Goal: Transaction & Acquisition: Purchase product/service

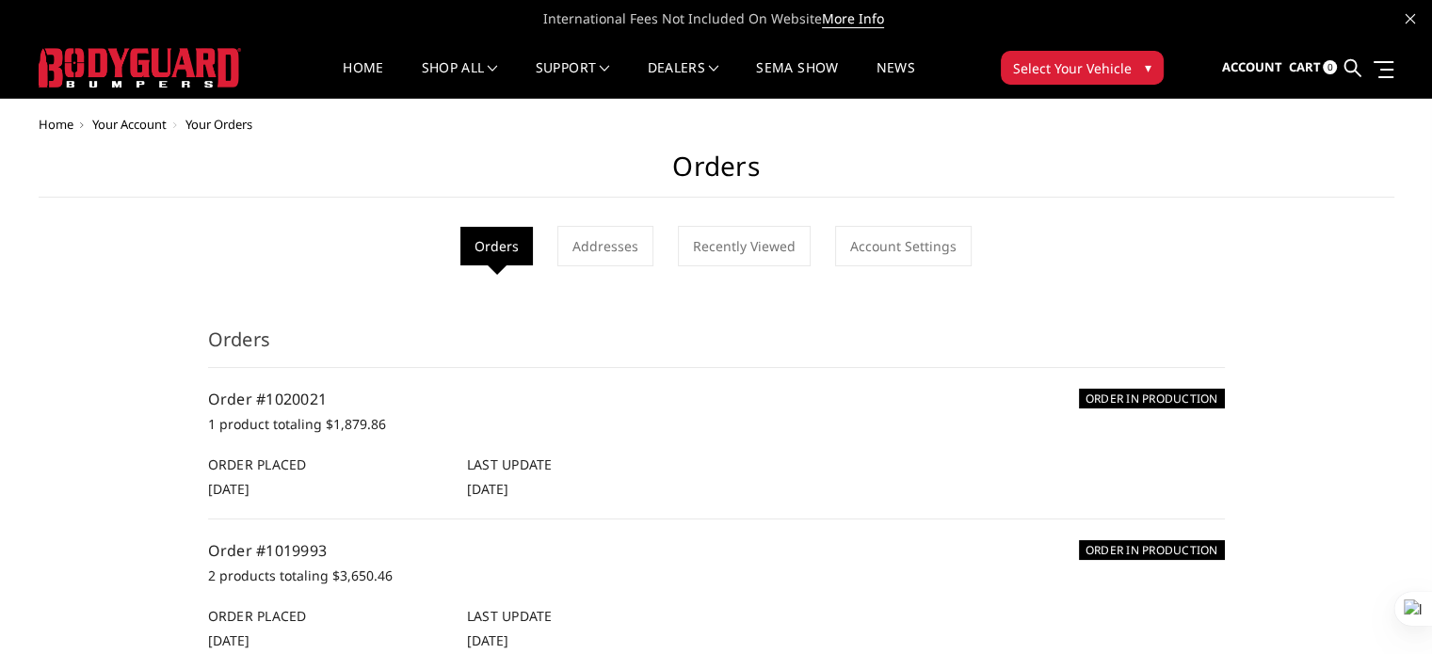
drag, startPoint x: 0, startPoint y: 0, endPoint x: 1144, endPoint y: 72, distance: 1146.4
click at [1145, 72] on span "▾" at bounding box center [1148, 67] width 7 height 20
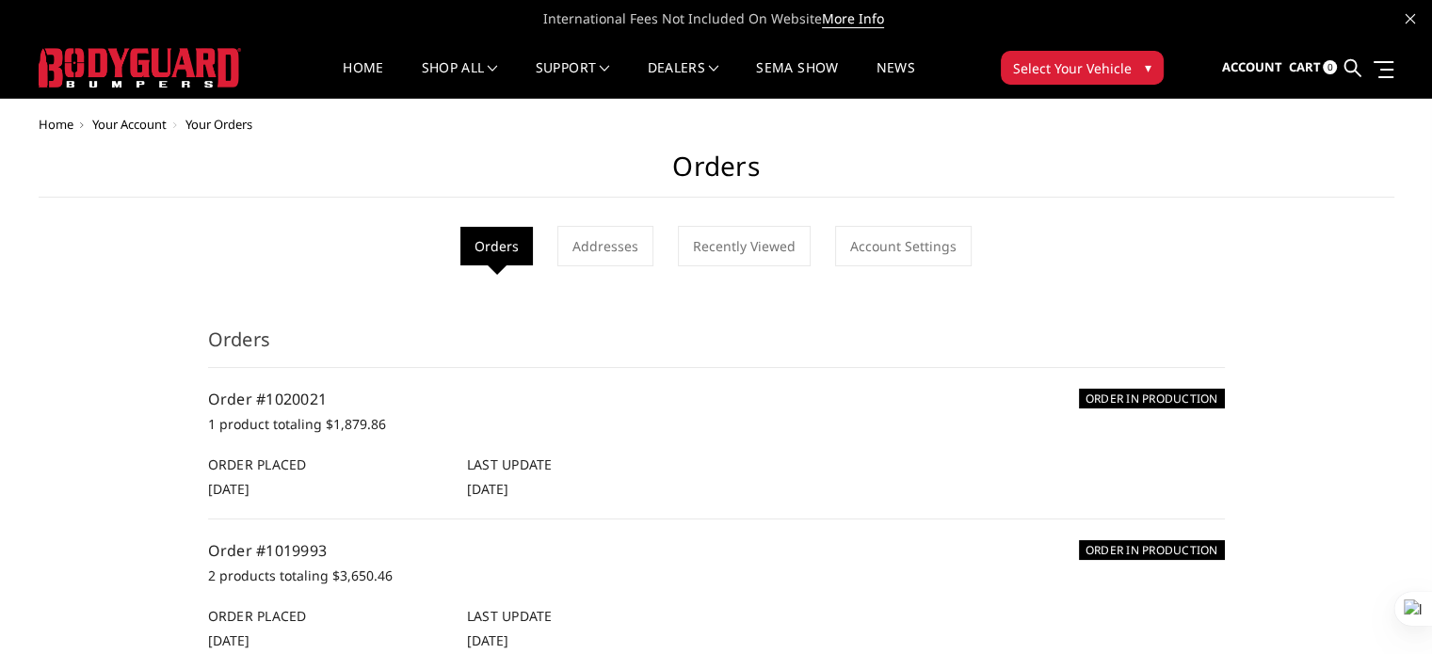
click at [1137, 74] on button "Select Your Vehicle ▾" at bounding box center [1082, 68] width 163 height 34
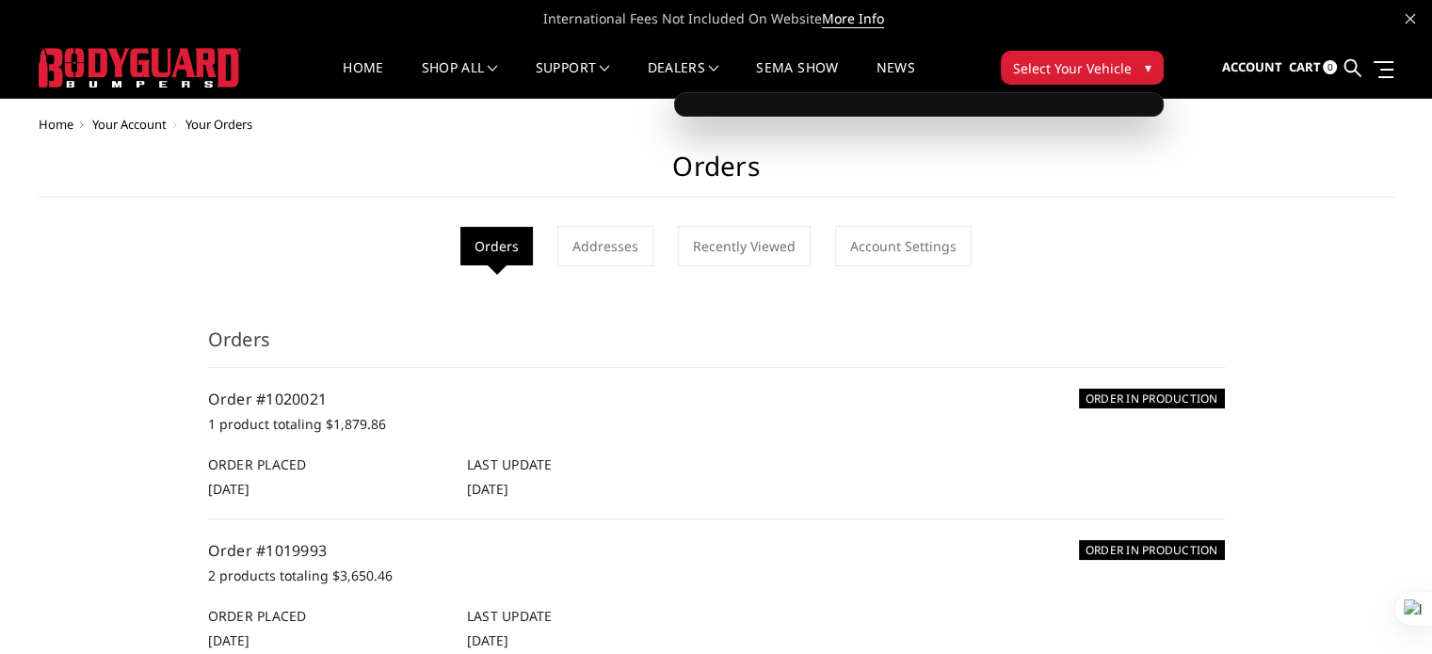
click at [1137, 74] on button "Select Your Vehicle ▾" at bounding box center [1082, 68] width 163 height 34
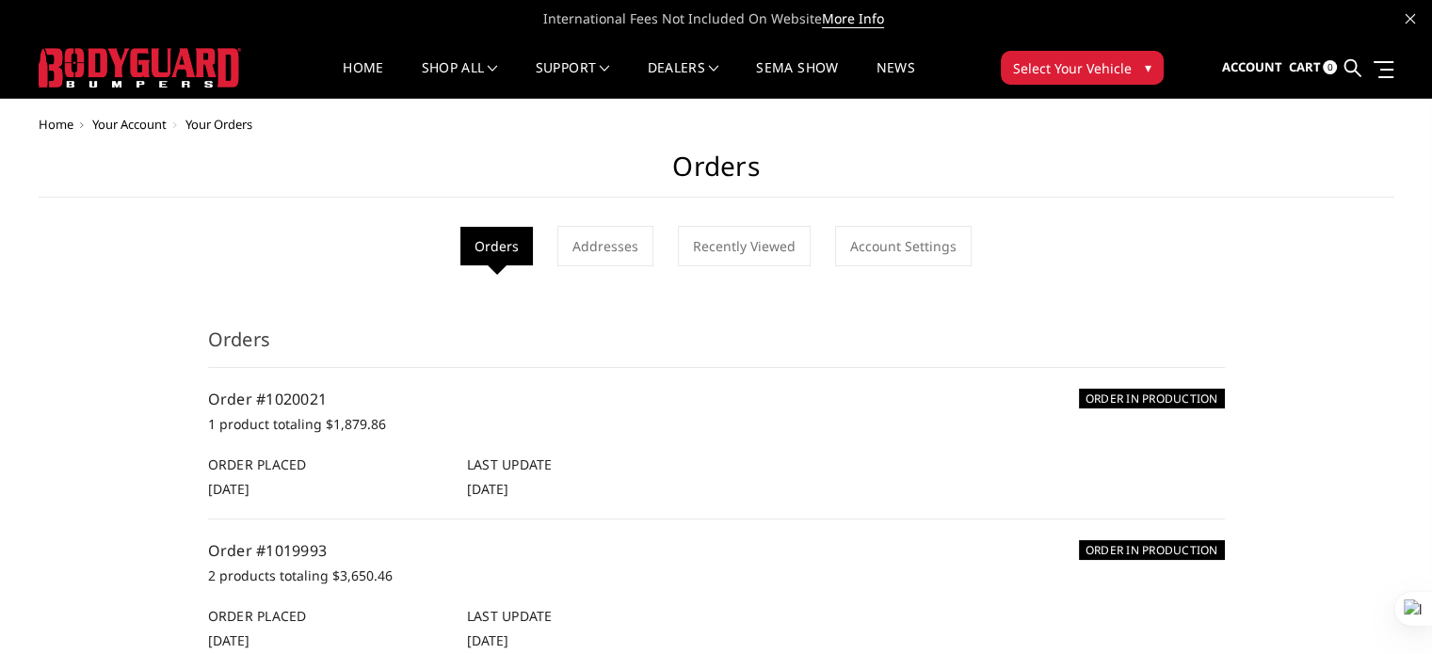
click at [1137, 74] on button "Select Your Vehicle ▾" at bounding box center [1082, 68] width 163 height 34
click at [1116, 71] on span "Select Your Vehicle" at bounding box center [1072, 68] width 119 height 20
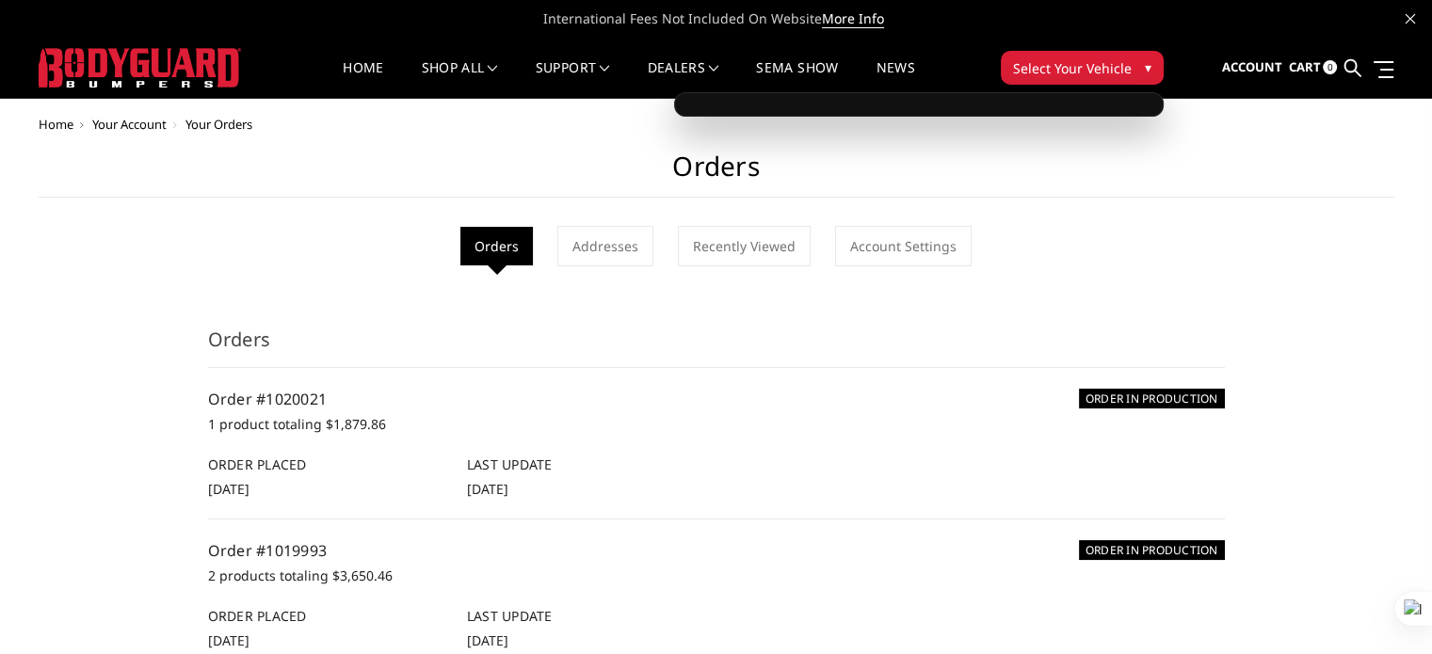
click at [1116, 71] on span "Select Your Vehicle" at bounding box center [1072, 68] width 119 height 20
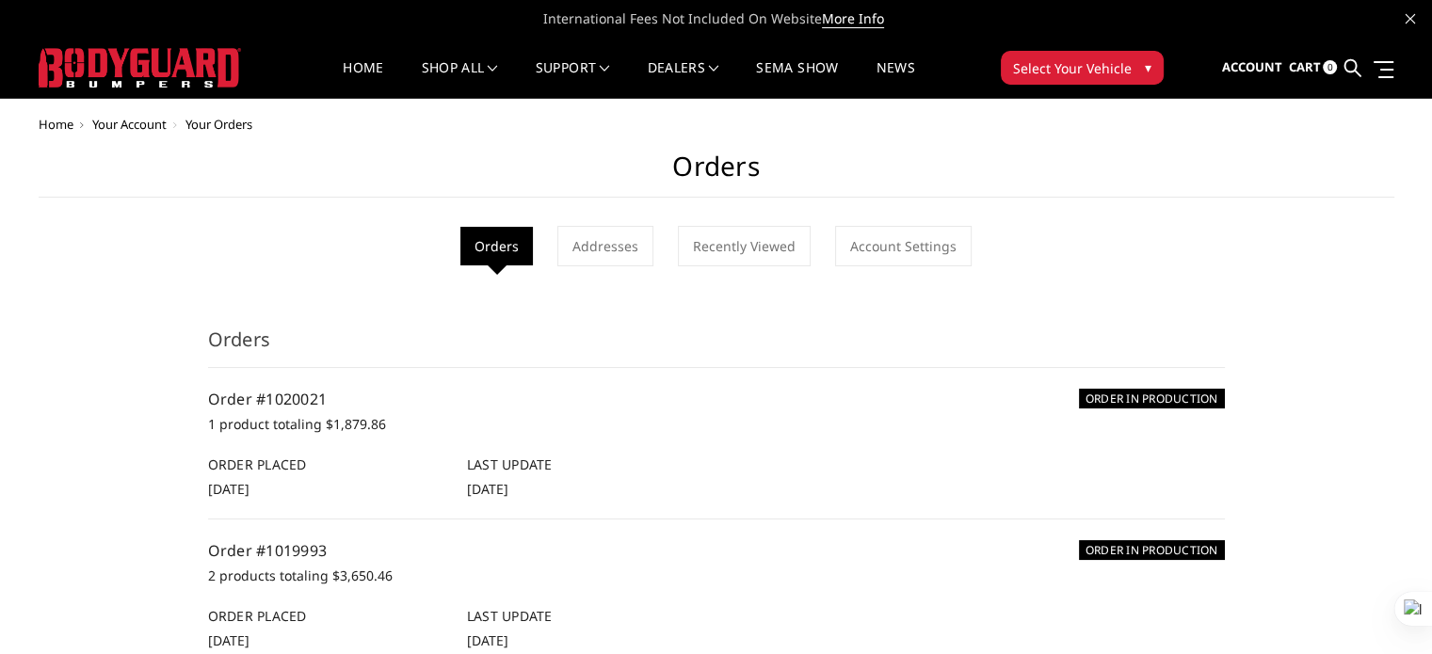
click at [1116, 71] on span "Select Your Vehicle" at bounding box center [1072, 68] width 119 height 20
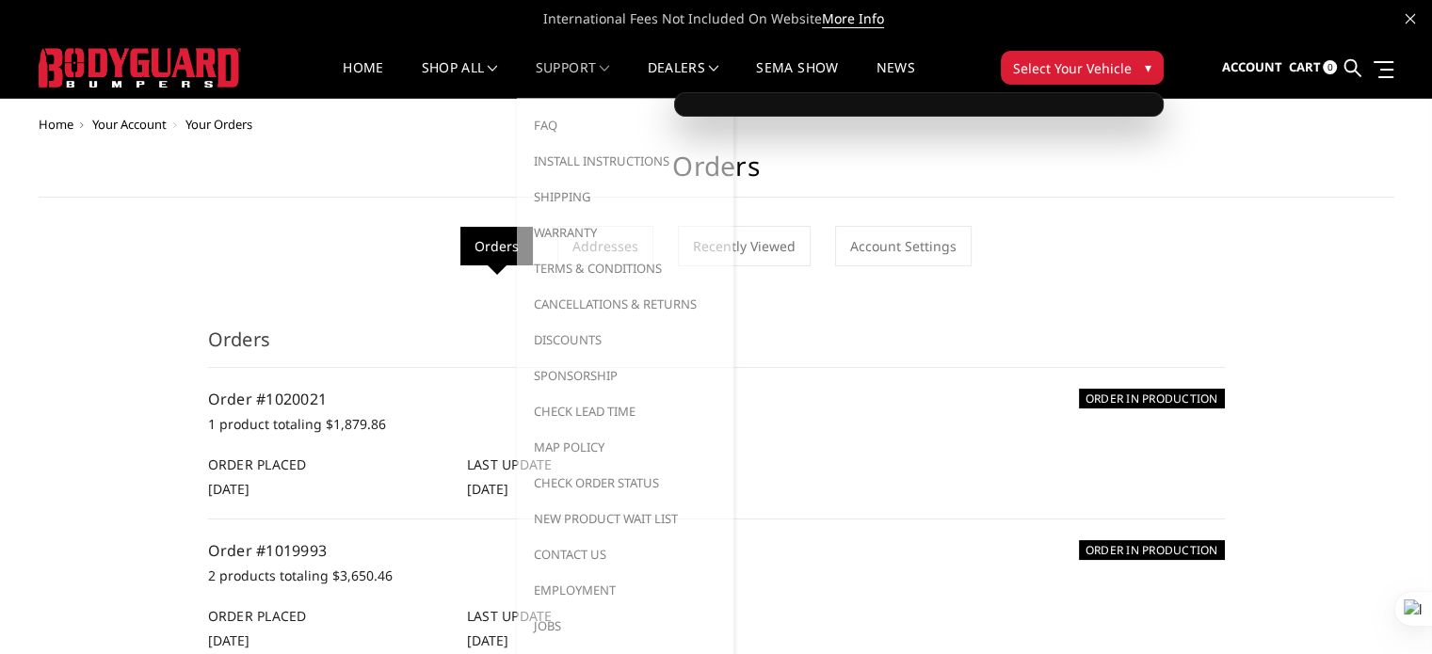
click at [576, 73] on link "Support" at bounding box center [573, 79] width 74 height 37
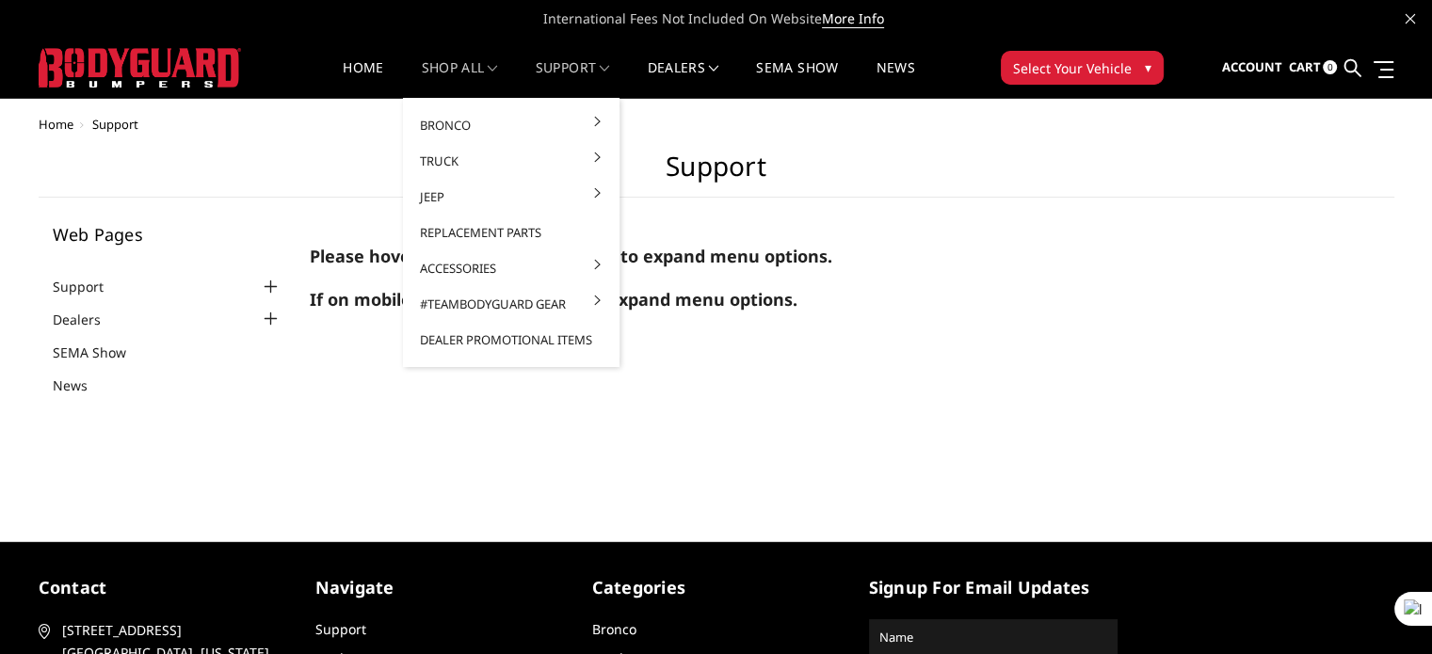
click at [478, 78] on link "shop all" at bounding box center [460, 79] width 76 height 37
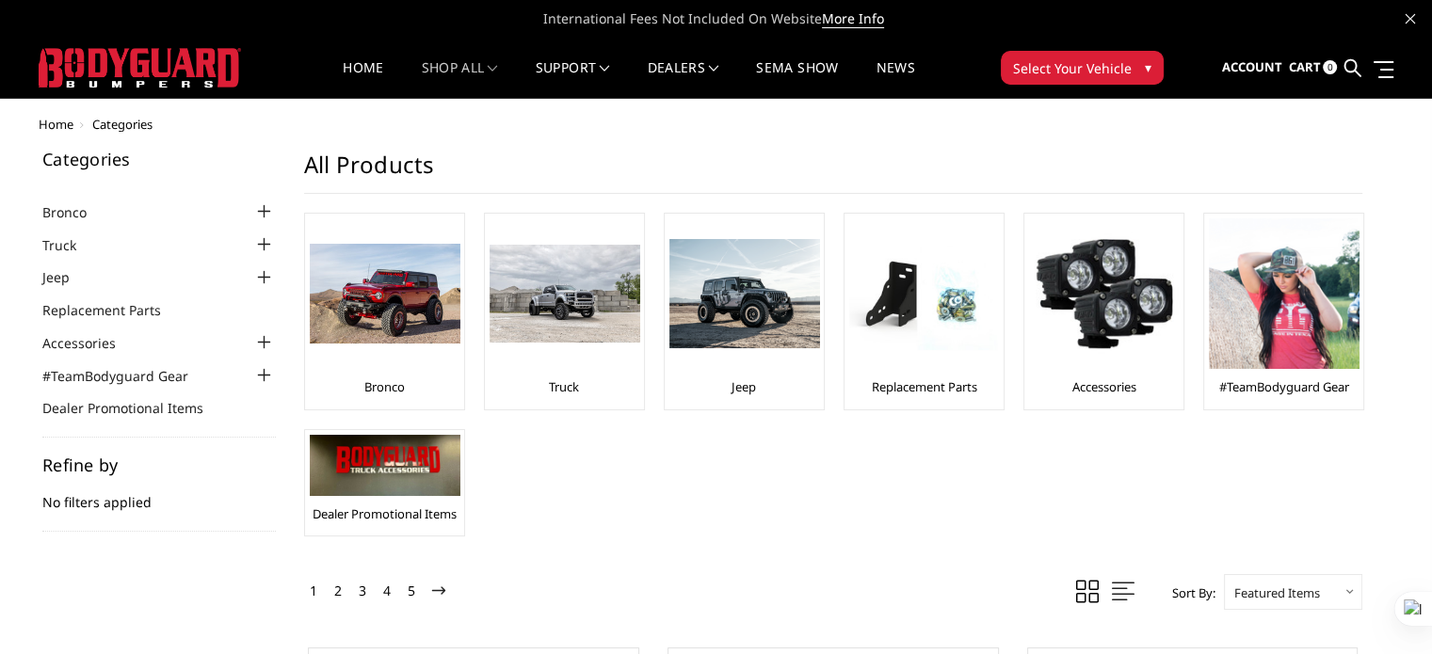
click at [192, 282] on li "Jeep 2020-2025 Jeep JT Gladiator 2018-2025 Jeep JL 2007-2018 Jeep JK" at bounding box center [159, 277] width 234 height 22
click at [261, 276] on div at bounding box center [264, 277] width 23 height 23
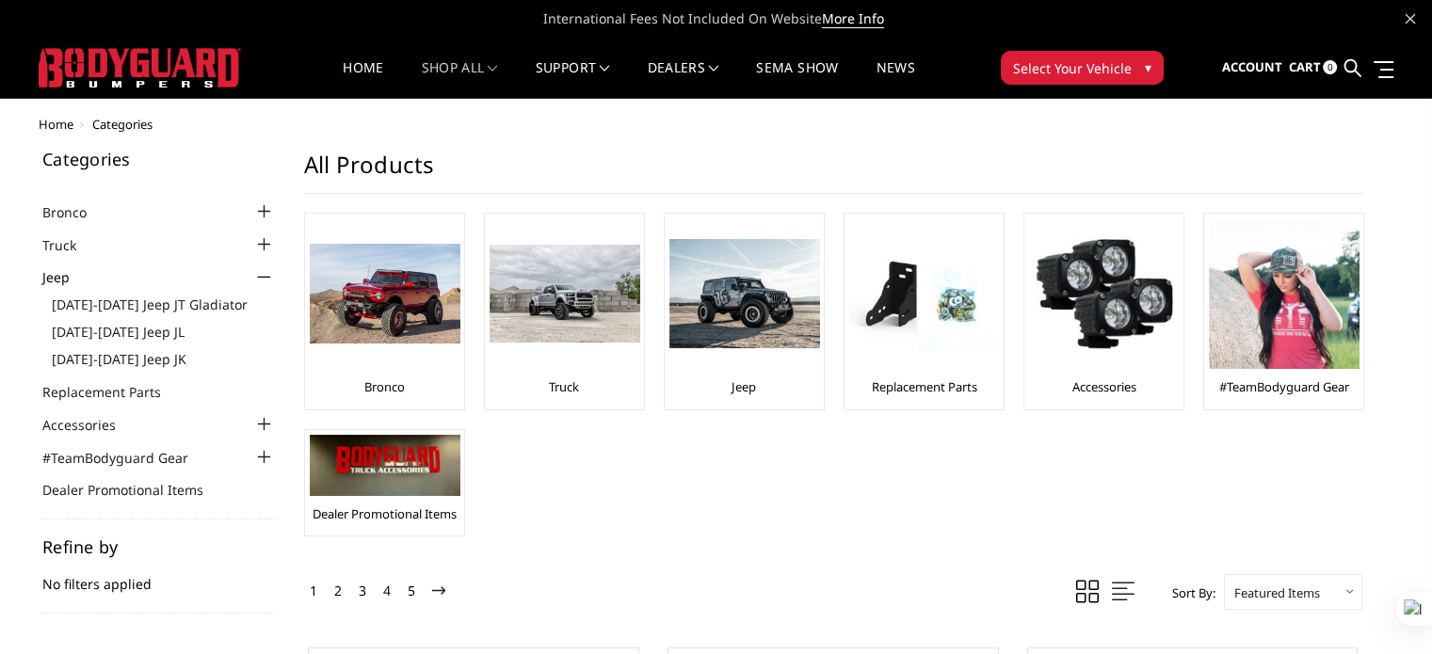
click at [261, 245] on div at bounding box center [264, 245] width 23 height 23
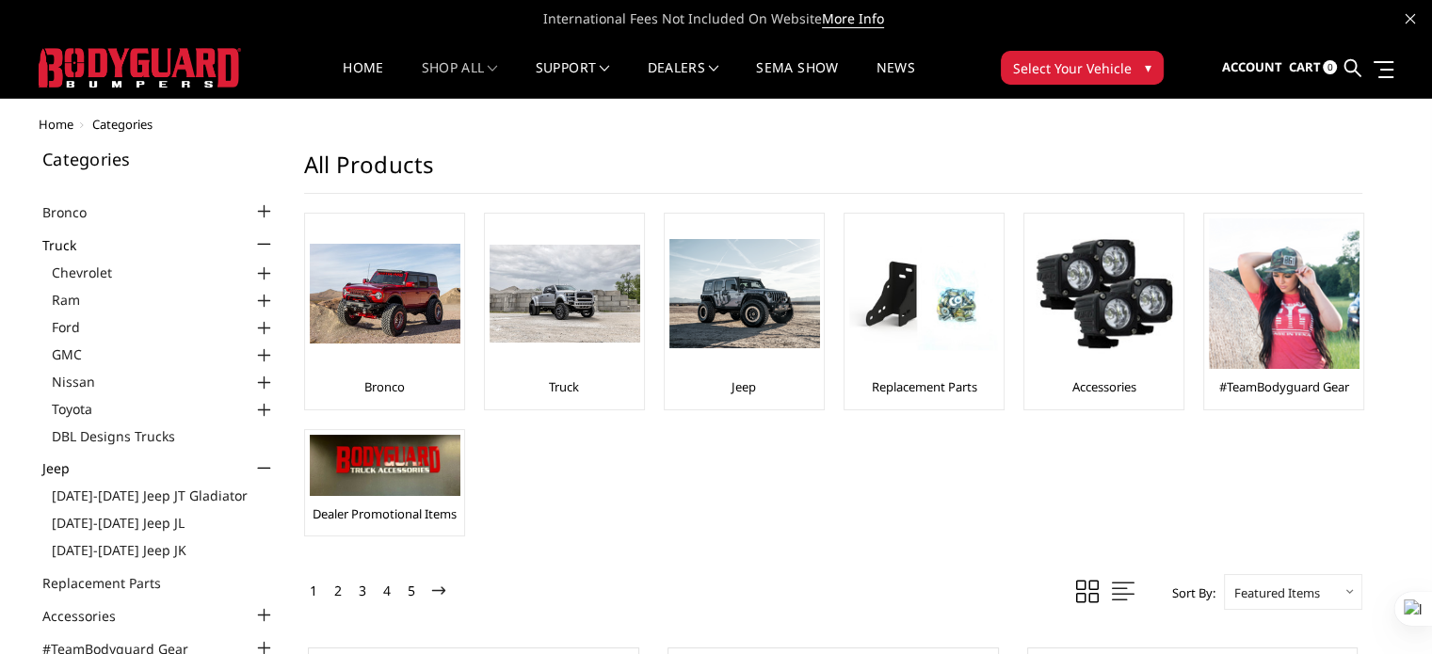
click at [263, 352] on div at bounding box center [264, 356] width 23 height 23
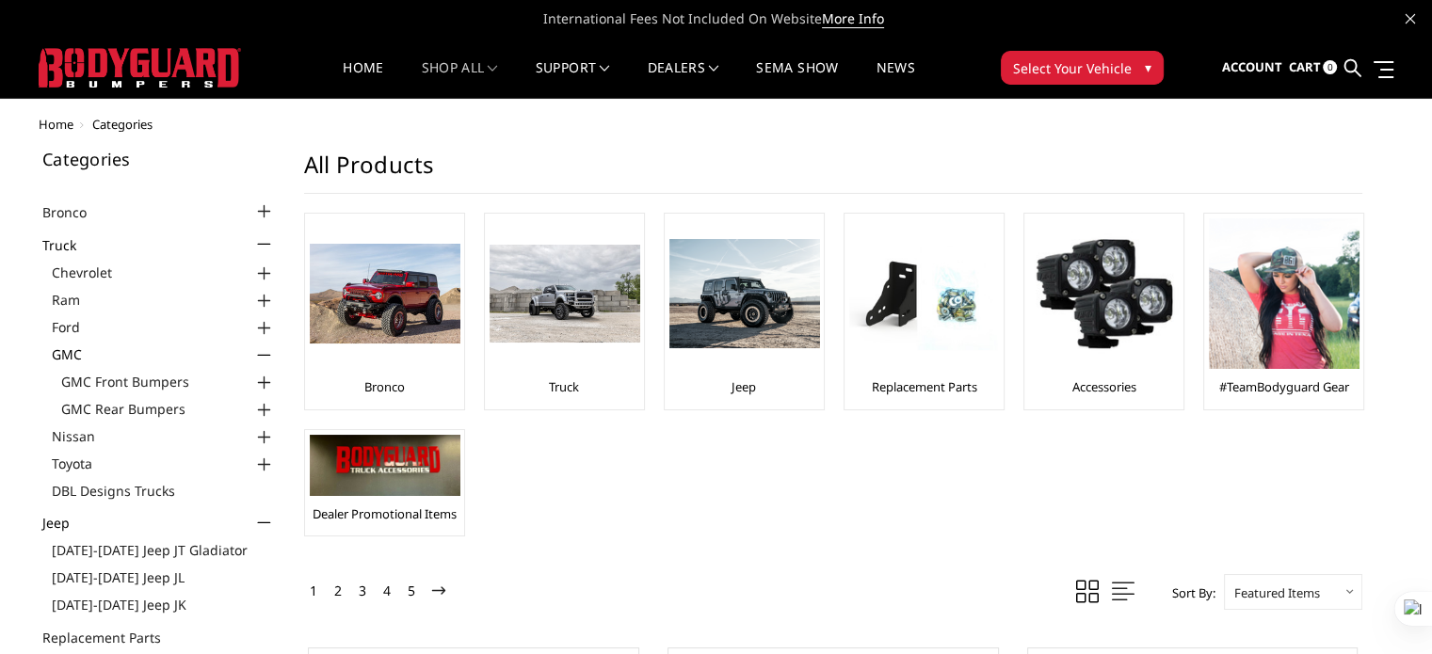
click at [267, 375] on div at bounding box center [264, 383] width 23 height 23
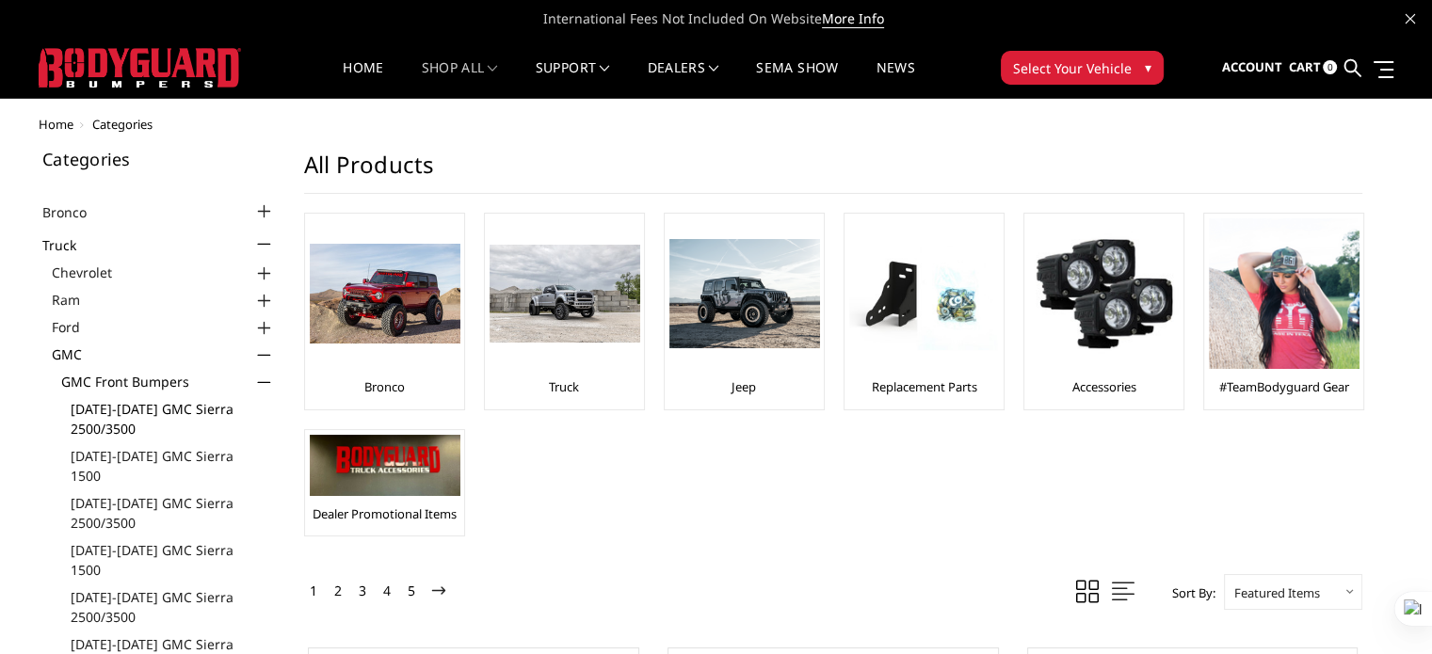
click at [186, 411] on link "[DATE]-[DATE] GMC Sierra 2500/3500" at bounding box center [173, 419] width 205 height 40
click at [188, 411] on link "[DATE]-[DATE] GMC Sierra 2500/3500" at bounding box center [173, 419] width 205 height 40
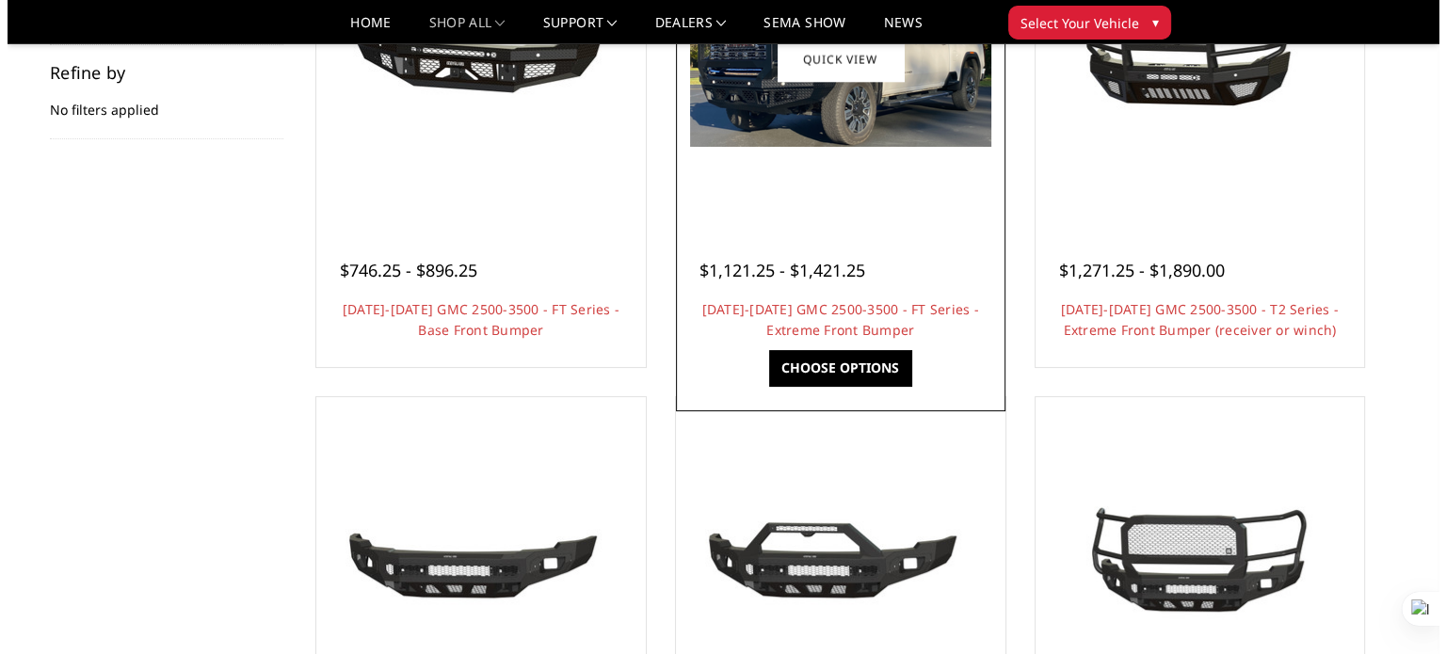
scroll to position [94, 0]
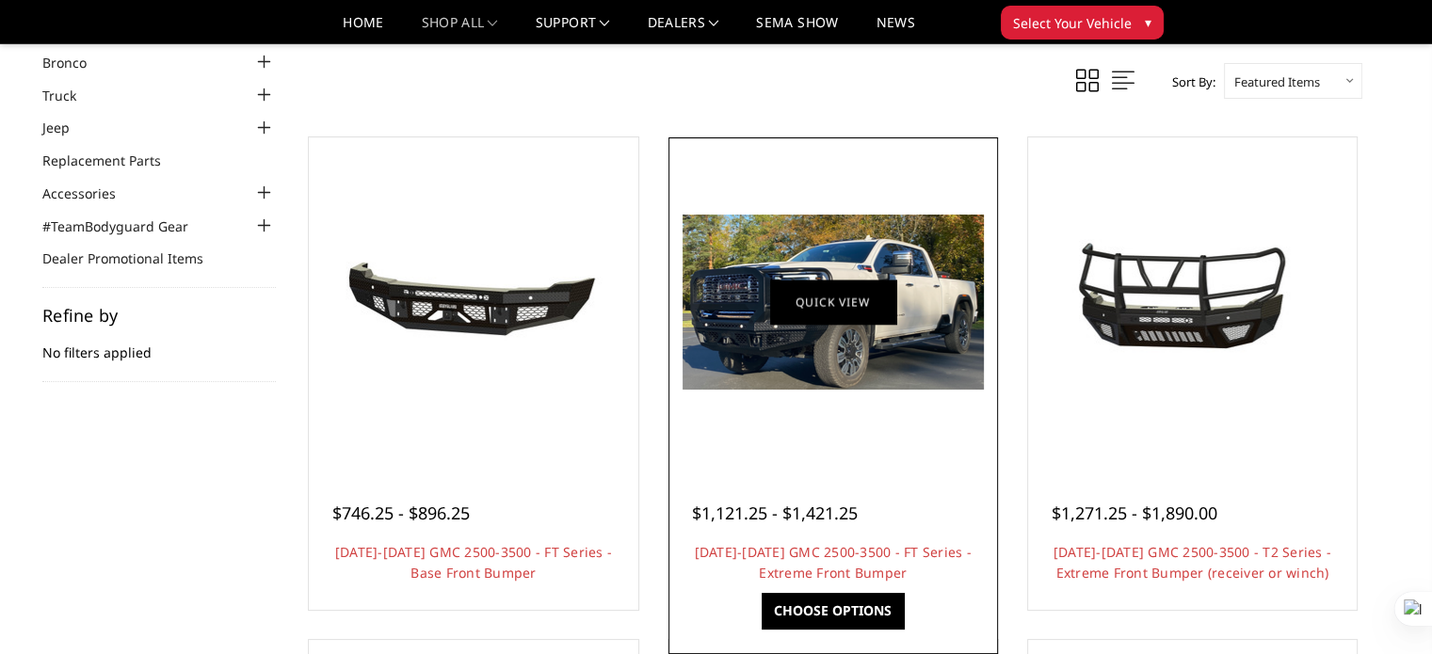
click at [848, 300] on link "Quick view" at bounding box center [833, 302] width 126 height 44
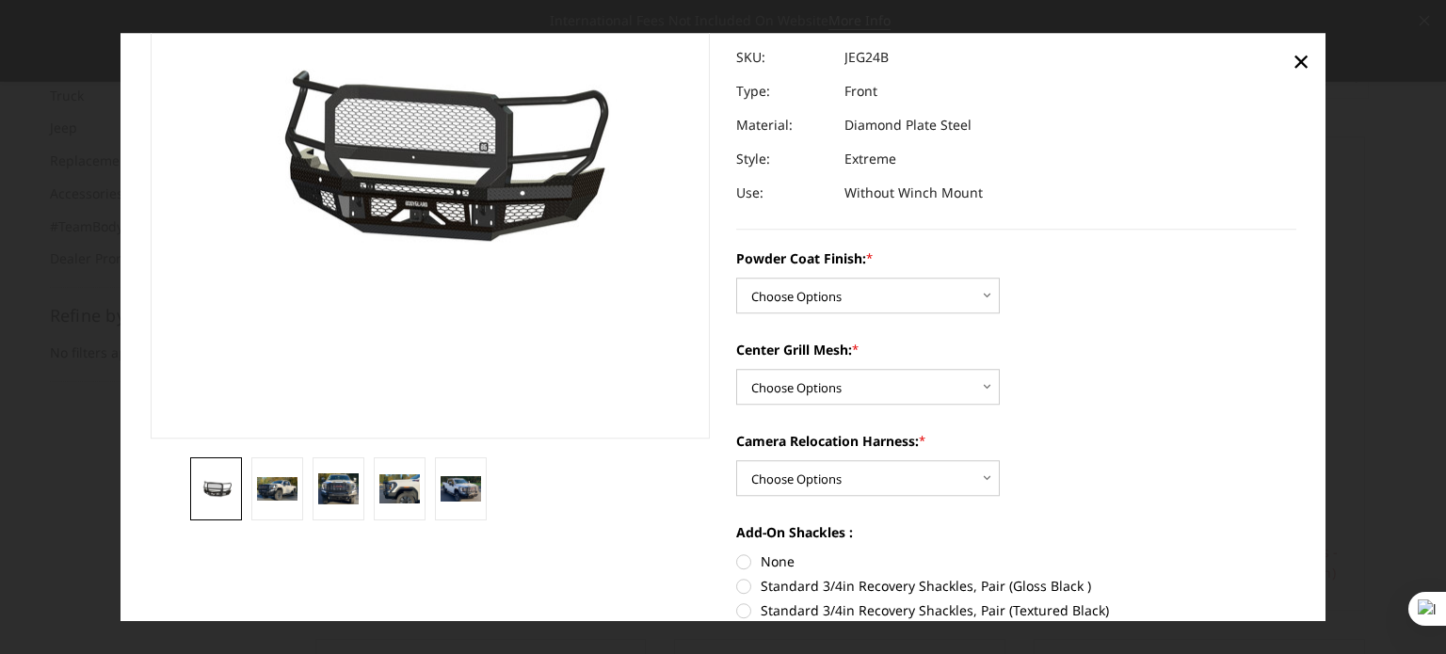
scroll to position [283, 0]
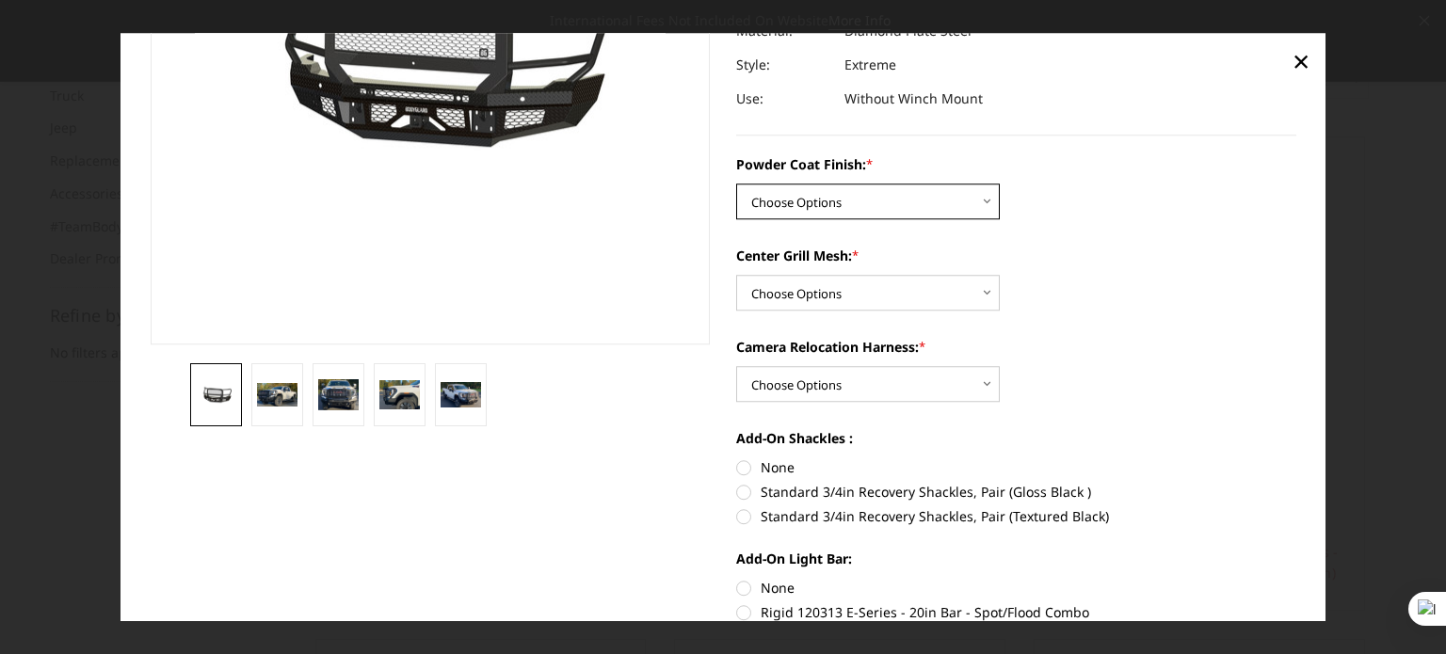
click at [878, 197] on select "Choose Options Bare Metal Gloss Black Powder Coat Textured Black Powder Coat" at bounding box center [868, 202] width 264 height 36
click at [1023, 352] on label "Camera Relocation Harness: *" at bounding box center [1016, 347] width 560 height 20
click at [1000, 366] on select "Choose Options WITH Camera Relocation Harness WITHOUT Camera Relocation Harness" at bounding box center [868, 384] width 264 height 36
click at [945, 389] on select "Choose Options WITH Camera Relocation Harness WITHOUT Camera Relocation Harness" at bounding box center [868, 384] width 264 height 36
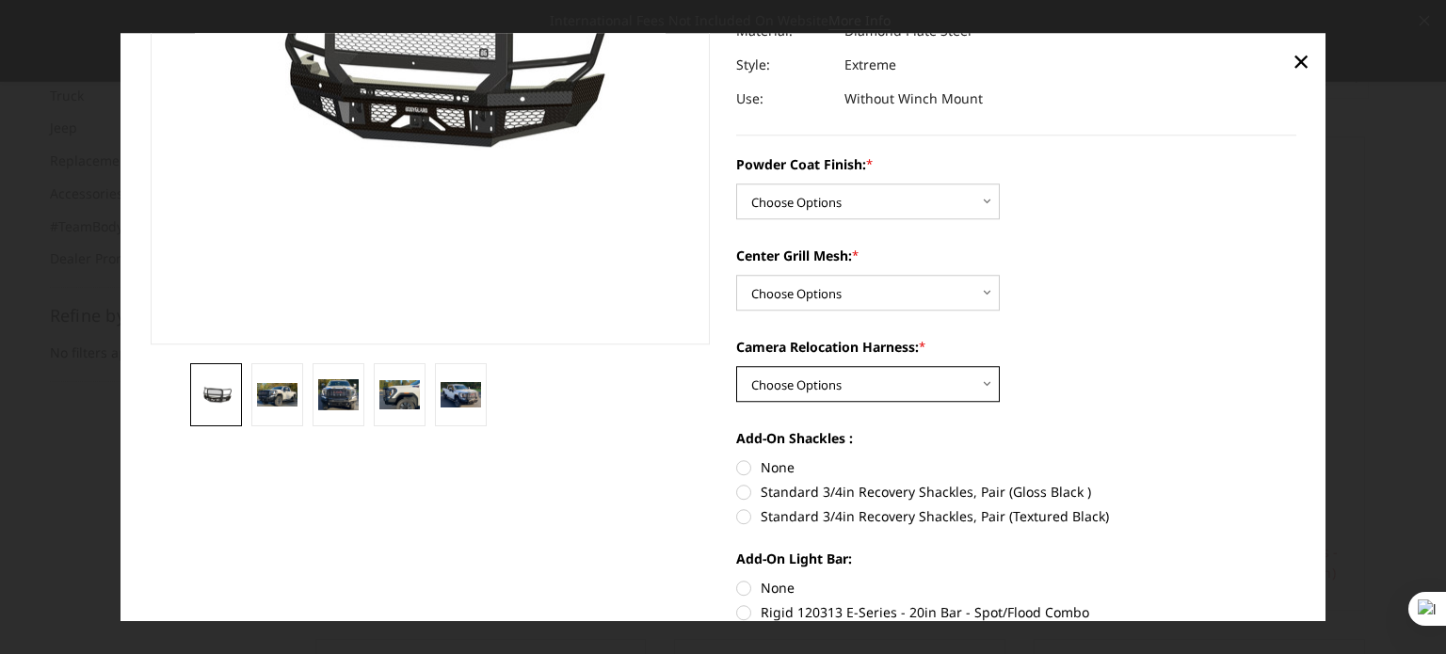
click at [945, 389] on select "Choose Options WITH Camera Relocation Harness WITHOUT Camera Relocation Harness" at bounding box center [868, 384] width 264 height 36
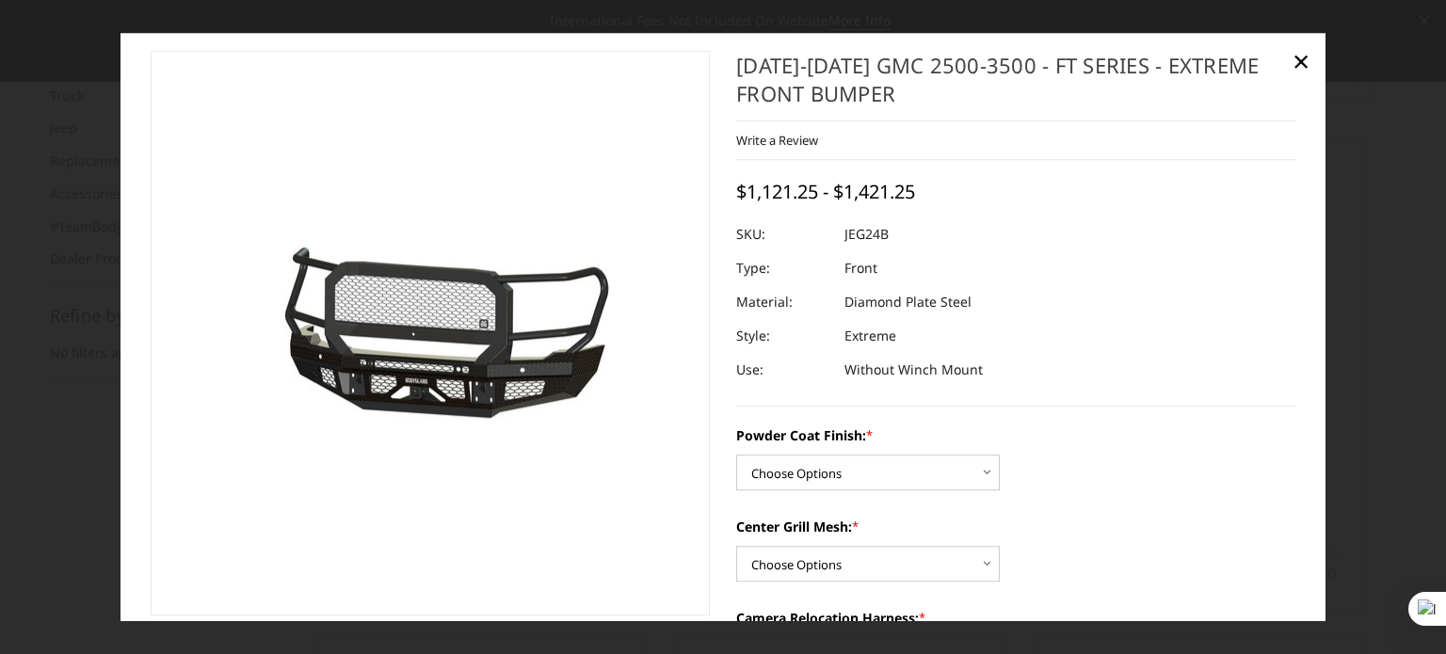
scroll to position [0, 0]
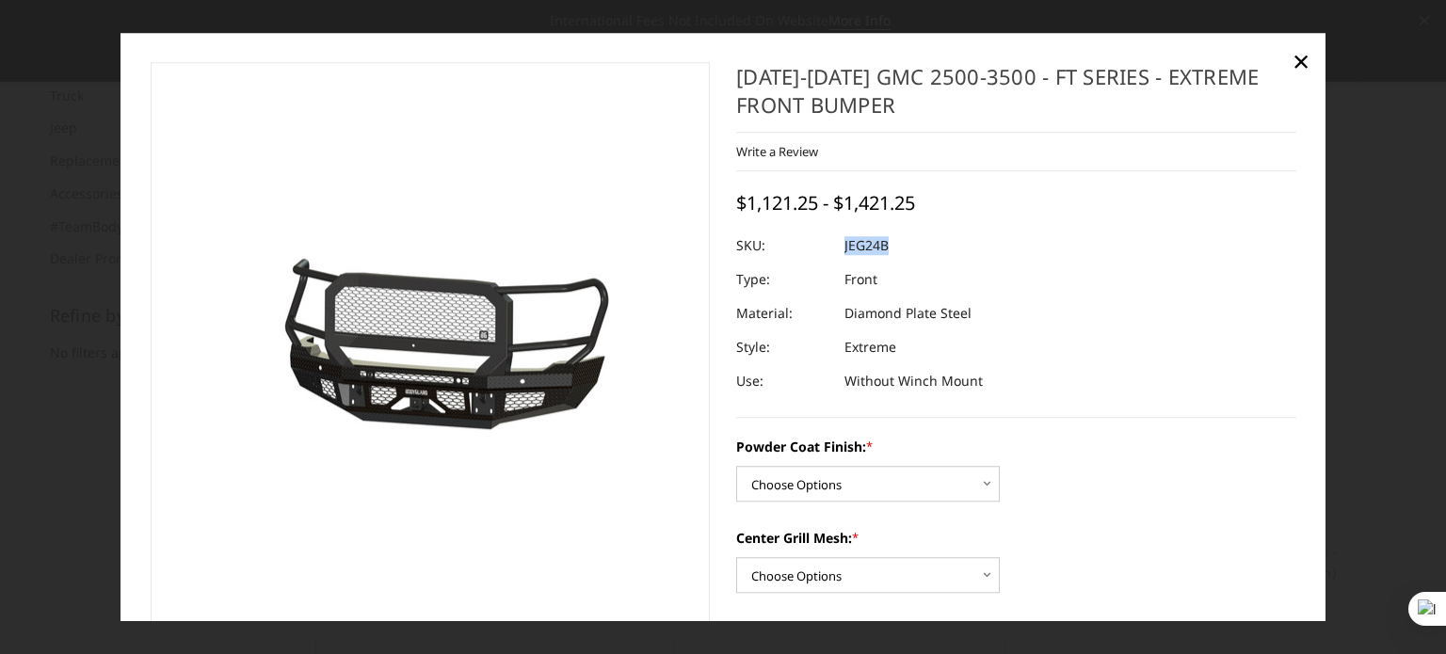
drag, startPoint x: 890, startPoint y: 248, endPoint x: 837, endPoint y: 245, distance: 52.8
click at [837, 245] on dl "SKU: JEG24B UPC: Type: Front Material: Diamond Plate Steel Style: Extreme Use: …" at bounding box center [1016, 314] width 560 height 170
copy dl "JEG24B UPC:"
click at [1013, 202] on div "[DATE]-[DATE] GMC 2500-3500 - FT Series - Extreme Front Bumper Write a Review W…" at bounding box center [1016, 240] width 560 height 356
click at [930, 485] on select "Choose Options Bare Metal Gloss Black Powder Coat Textured Black Powder Coat" at bounding box center [868, 484] width 264 height 36
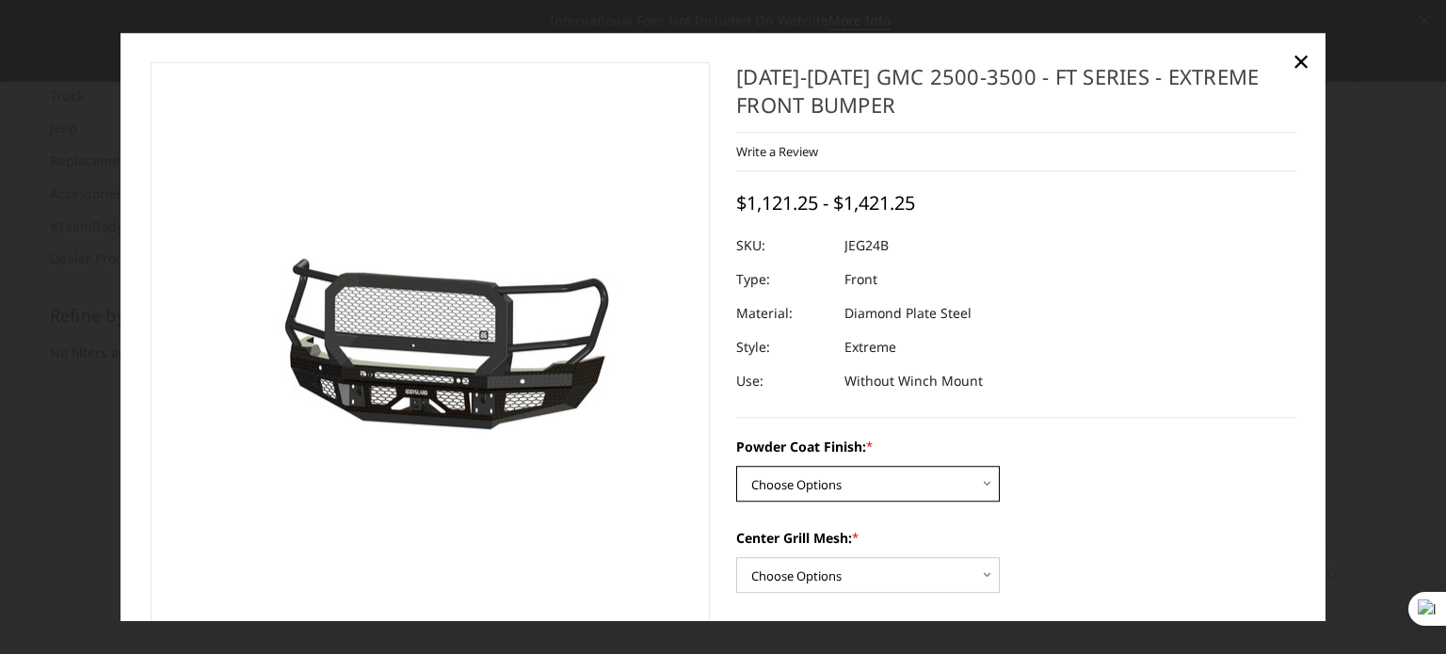
select select "3284"
click at [736, 467] on select "Choose Options Bare Metal Gloss Black Powder Coat Textured Black Powder Coat" at bounding box center [868, 484] width 264 height 36
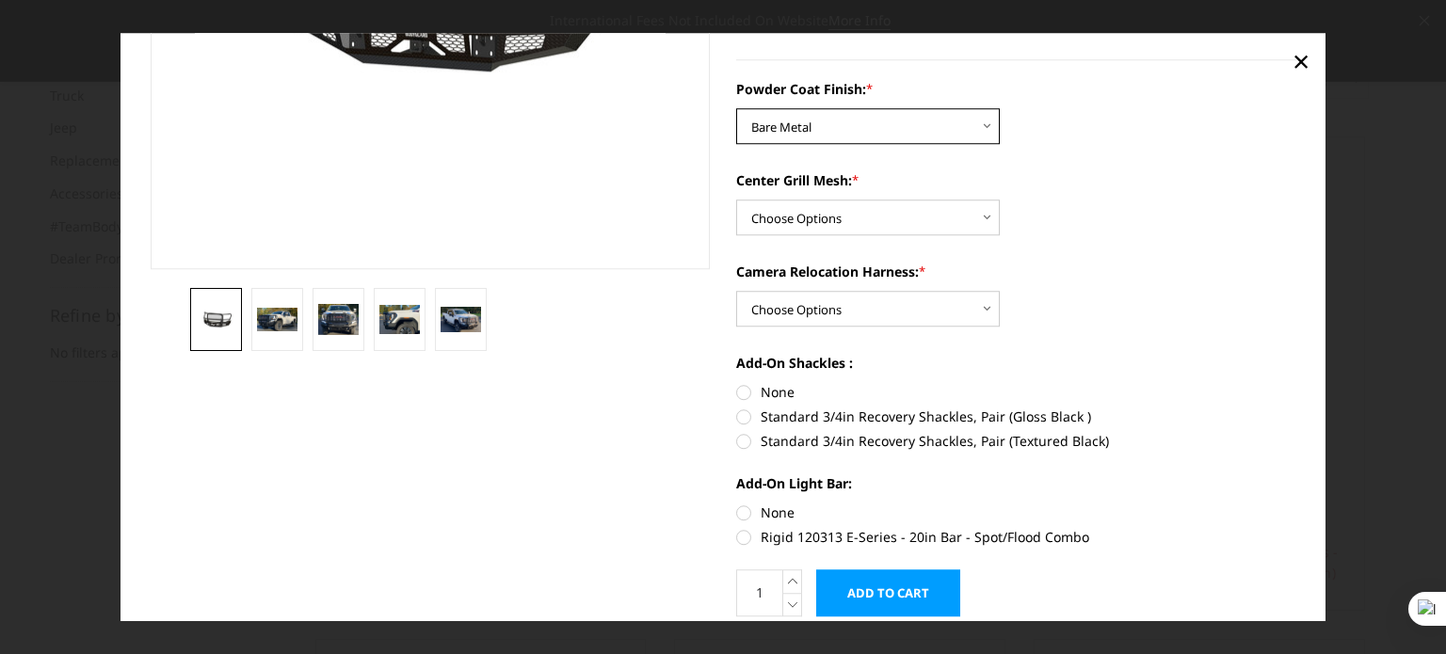
scroll to position [377, 0]
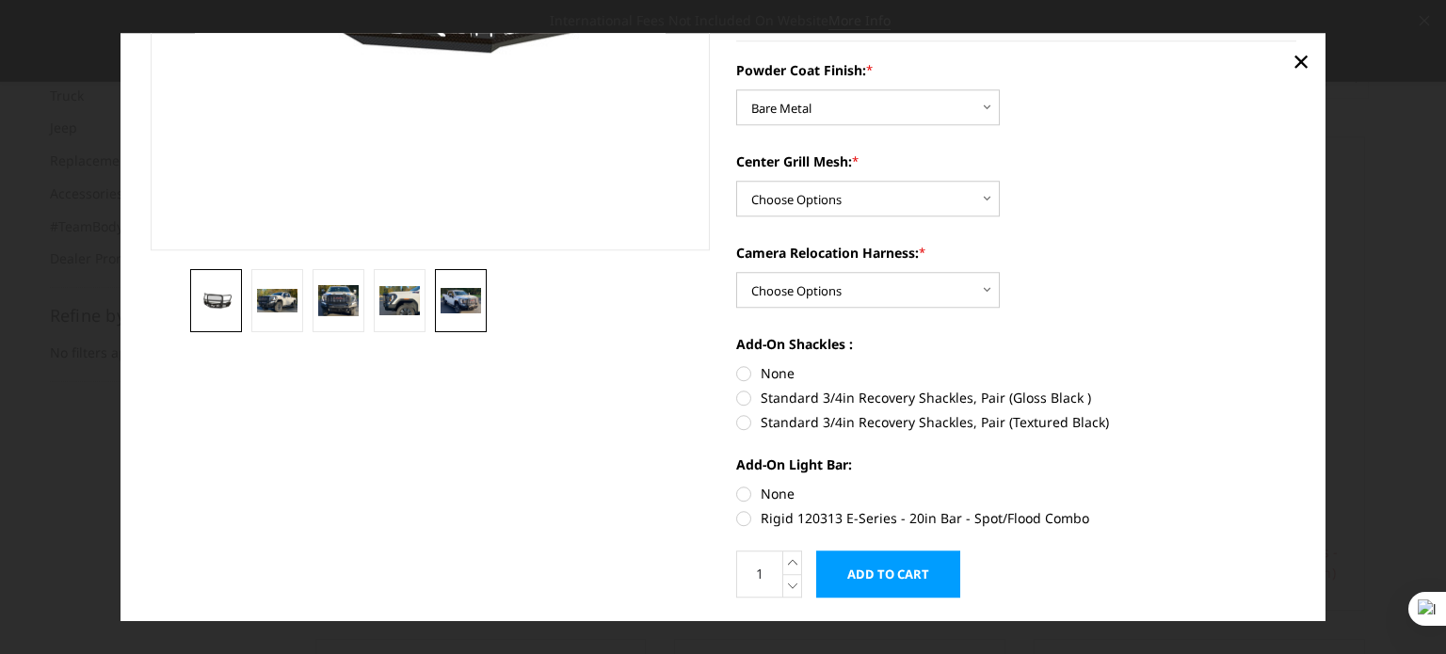
click at [470, 304] on img at bounding box center [461, 301] width 40 height 24
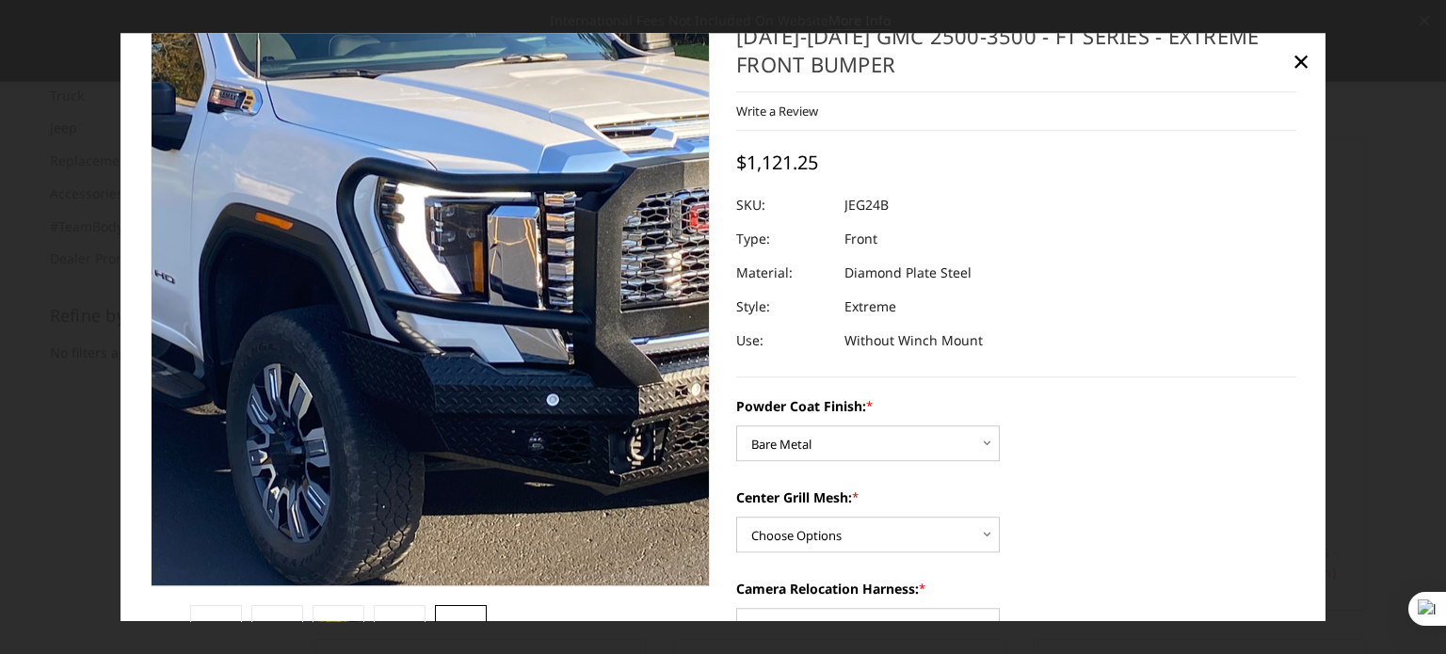
scroll to position [0, 0]
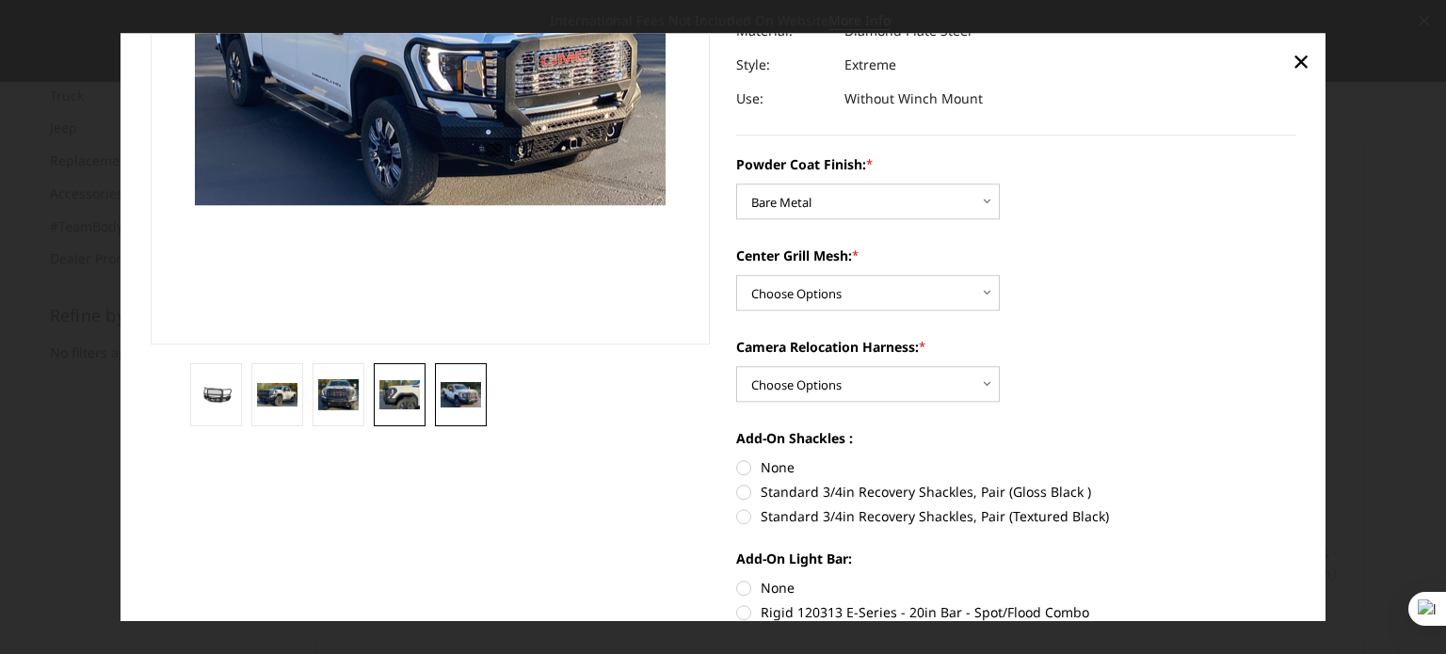
click at [406, 405] on img at bounding box center [400, 395] width 40 height 30
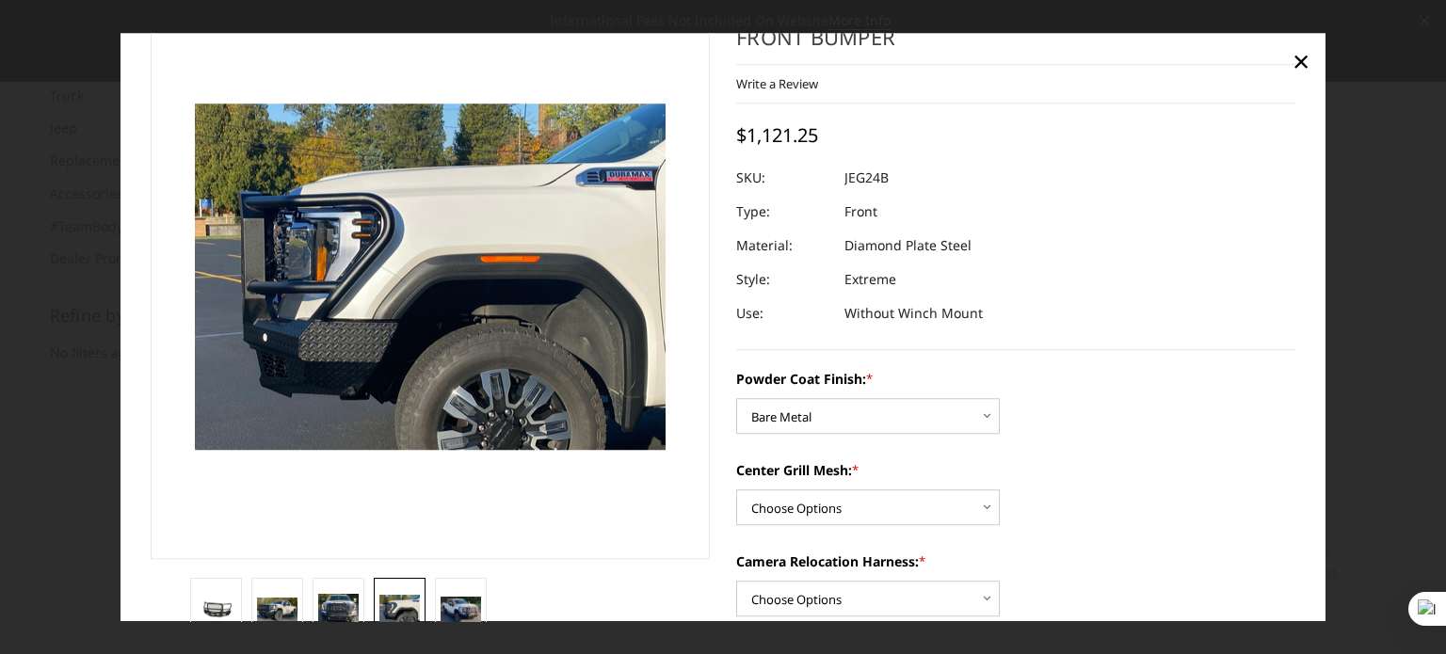
scroll to position [64, 0]
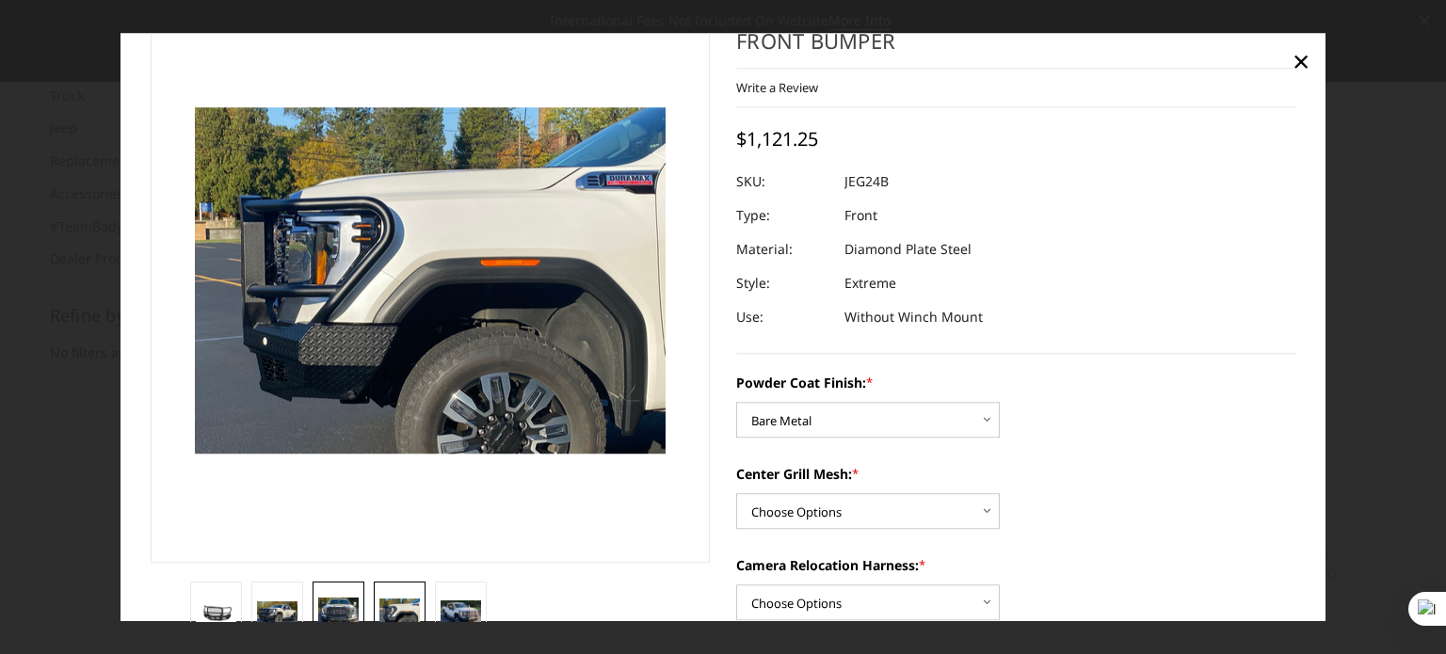
click at [345, 598] on img at bounding box center [338, 614] width 40 height 32
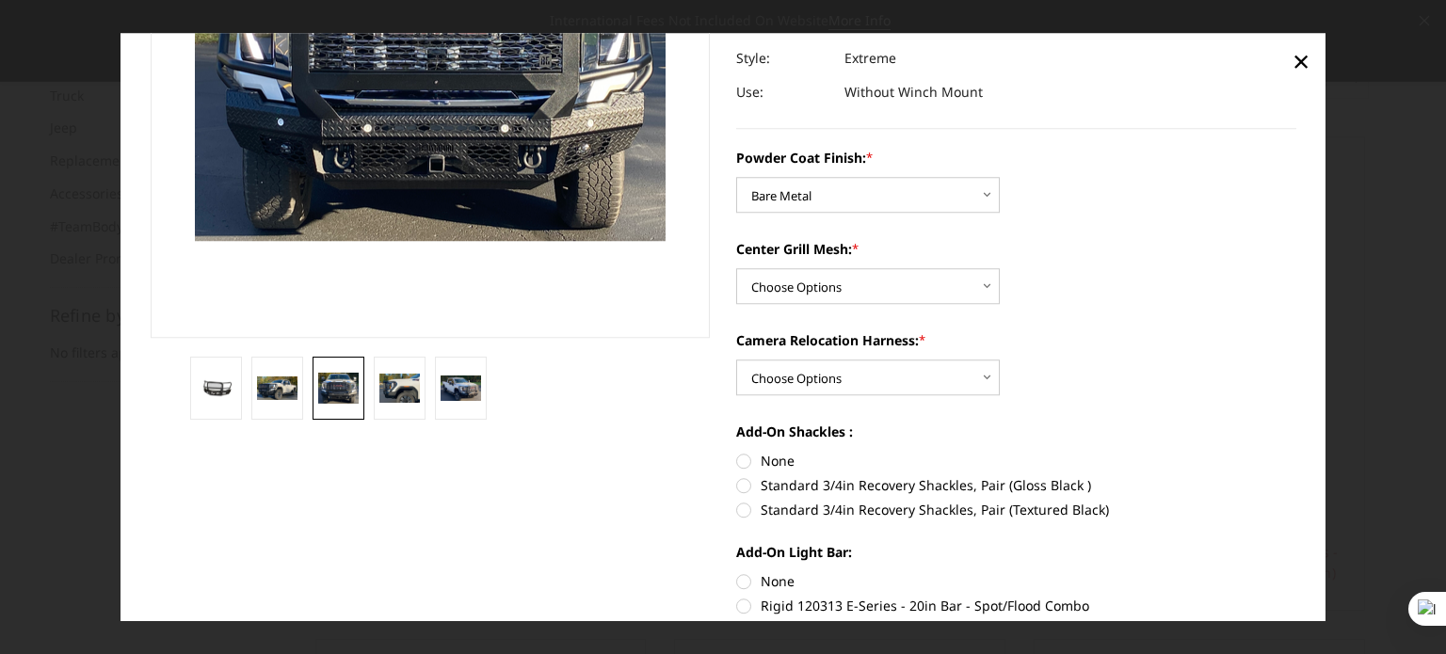
scroll to position [334, 0]
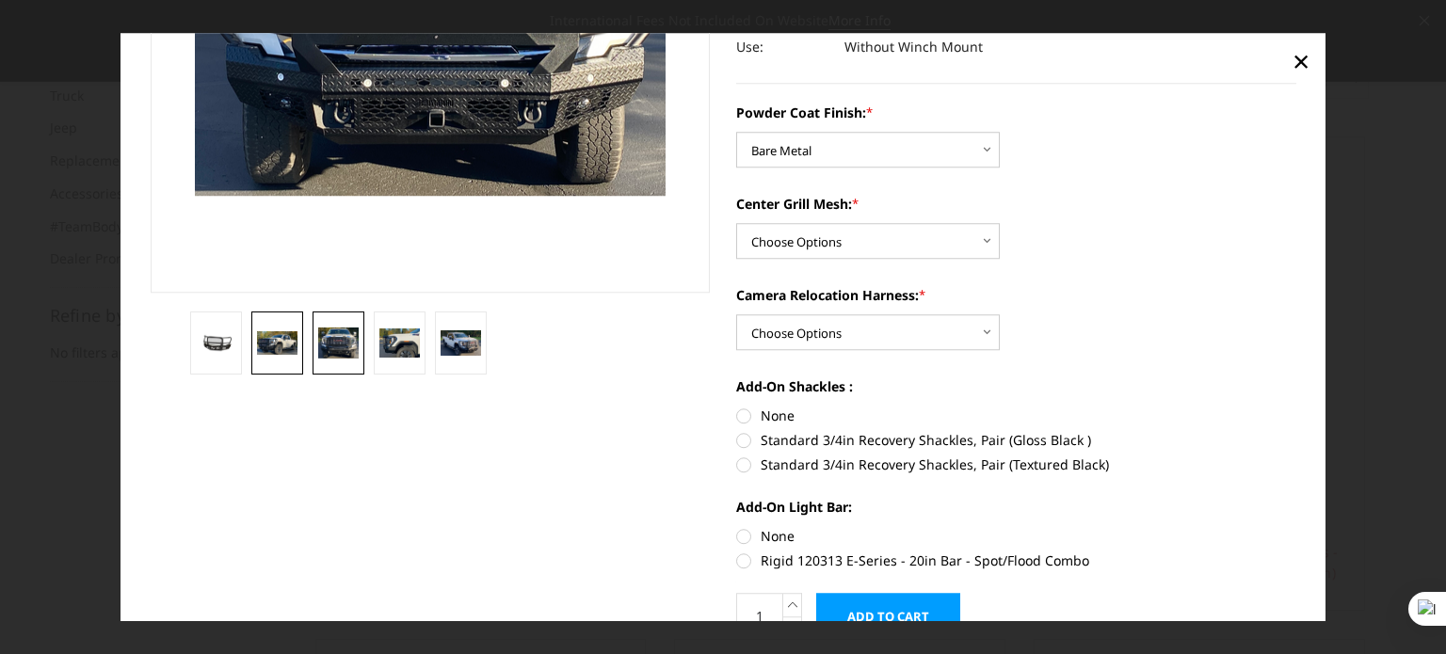
click at [293, 339] on img at bounding box center [277, 343] width 40 height 24
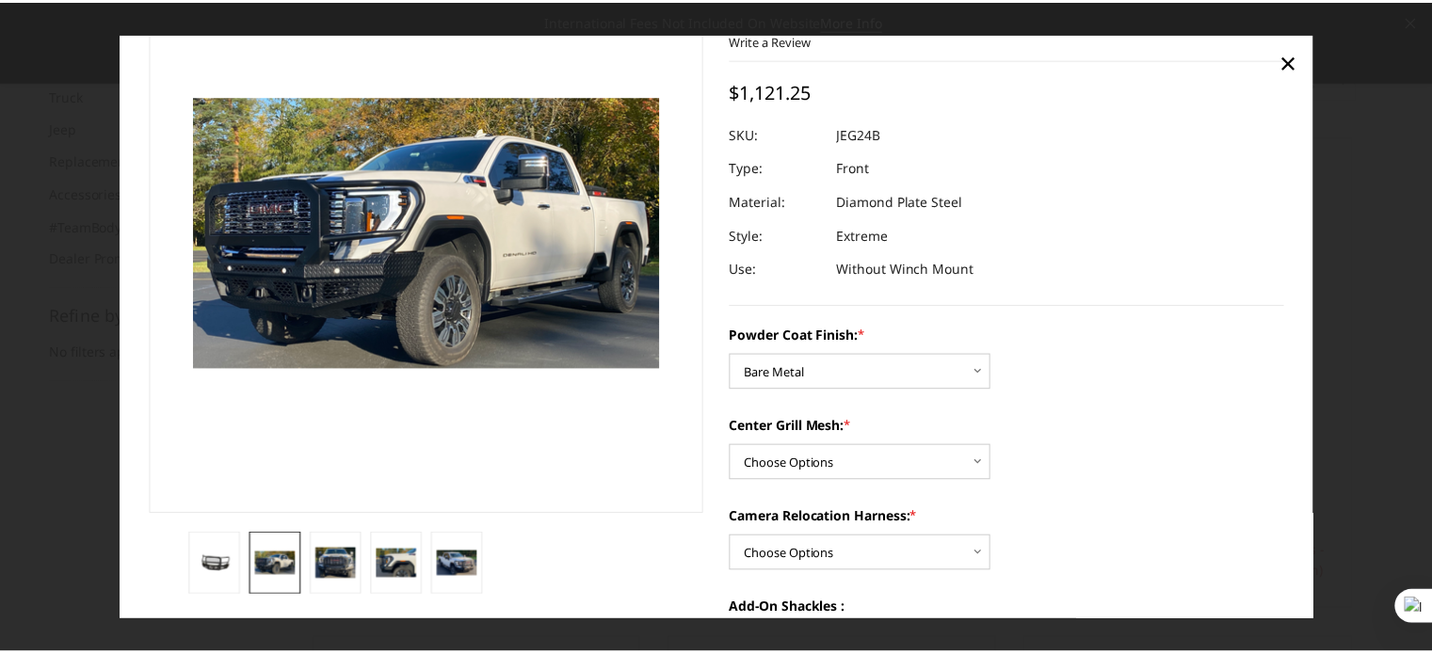
scroll to position [0, 0]
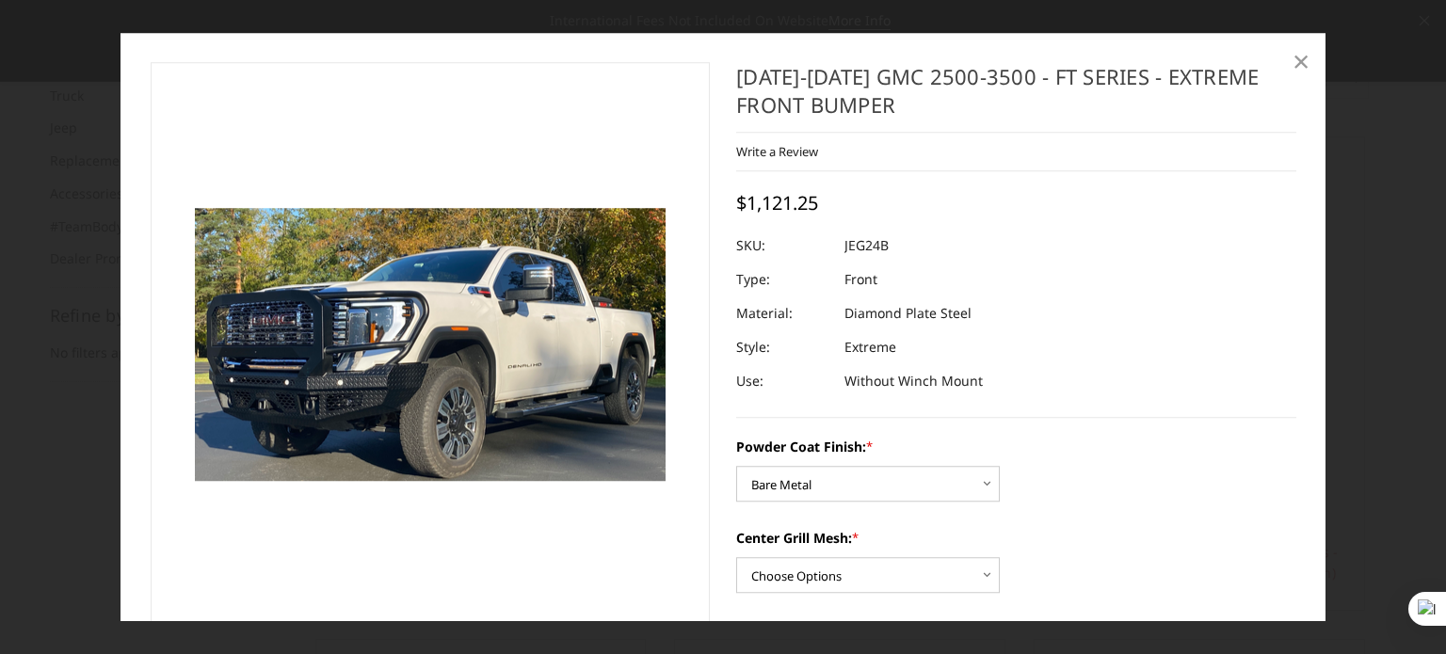
click at [1303, 67] on span "×" at bounding box center [1301, 60] width 17 height 40
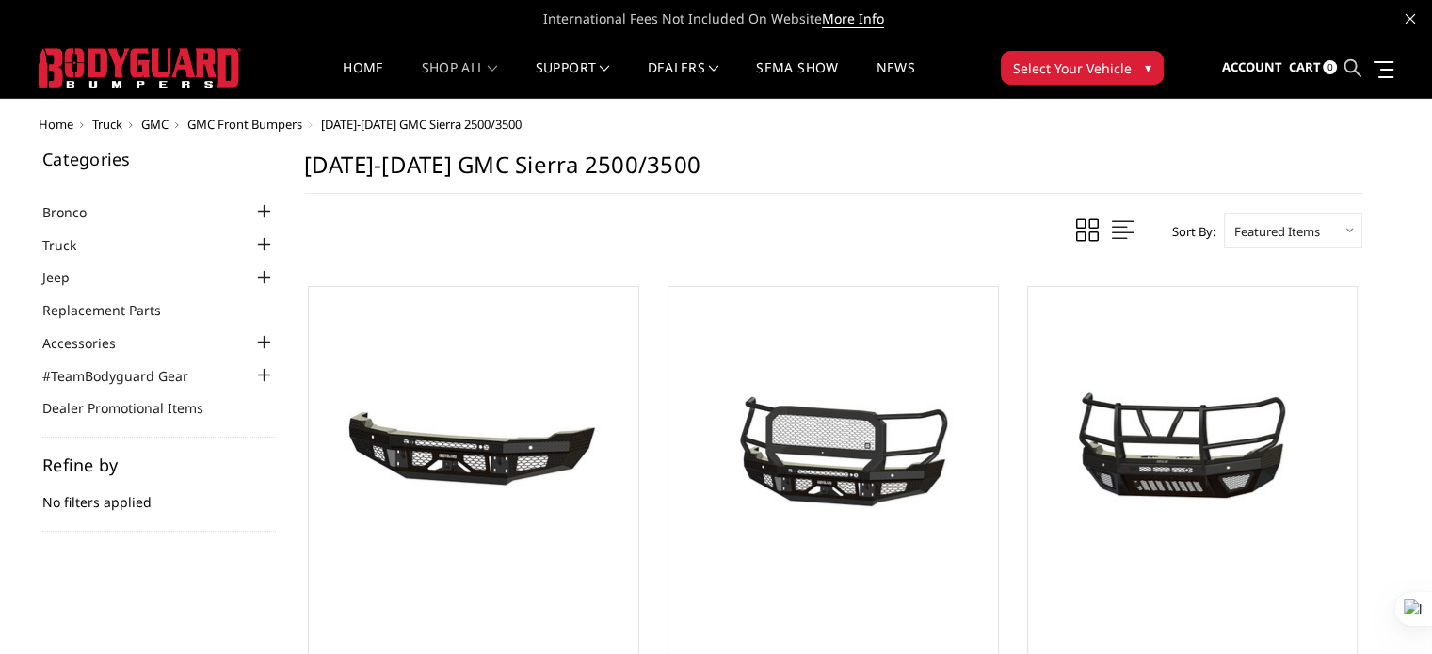
click at [1360, 67] on icon at bounding box center [1352, 67] width 17 height 17
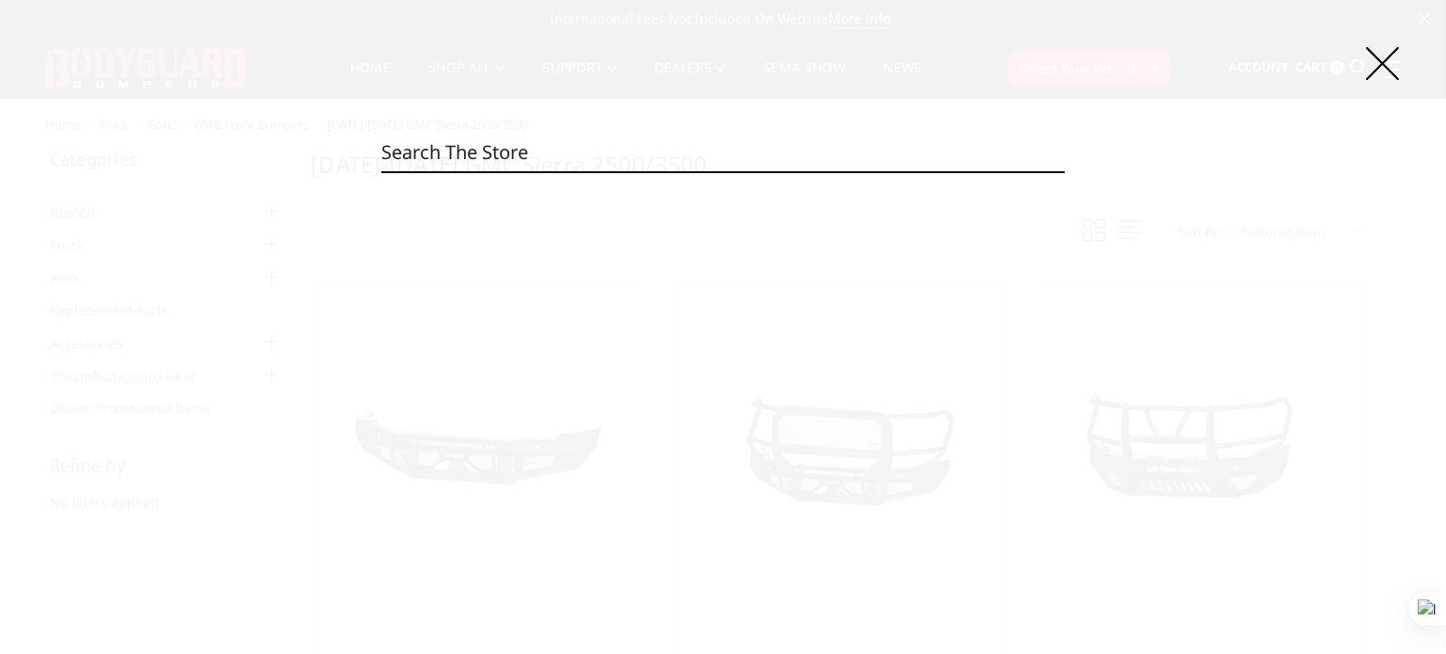
paste input "neg24b"
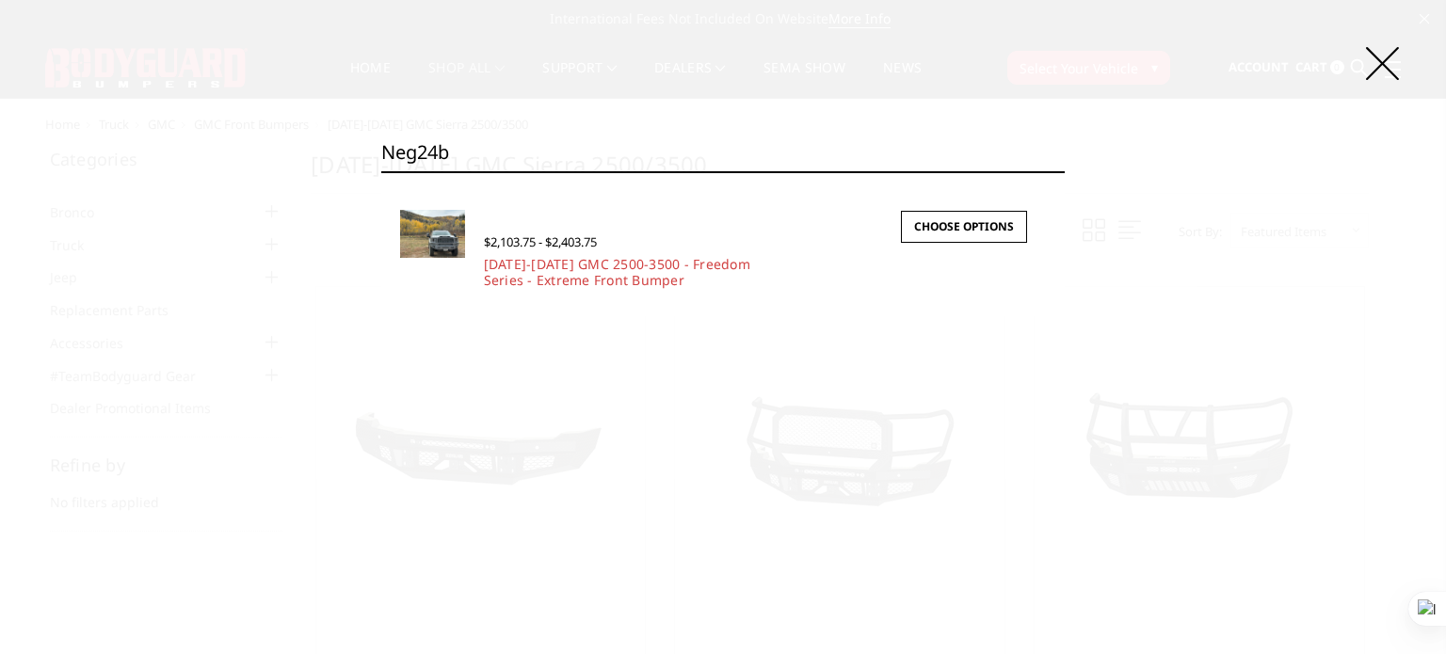
type input "neg24b"
click at [437, 250] on img at bounding box center [432, 234] width 65 height 48
